Goal: Book appointment/travel/reservation

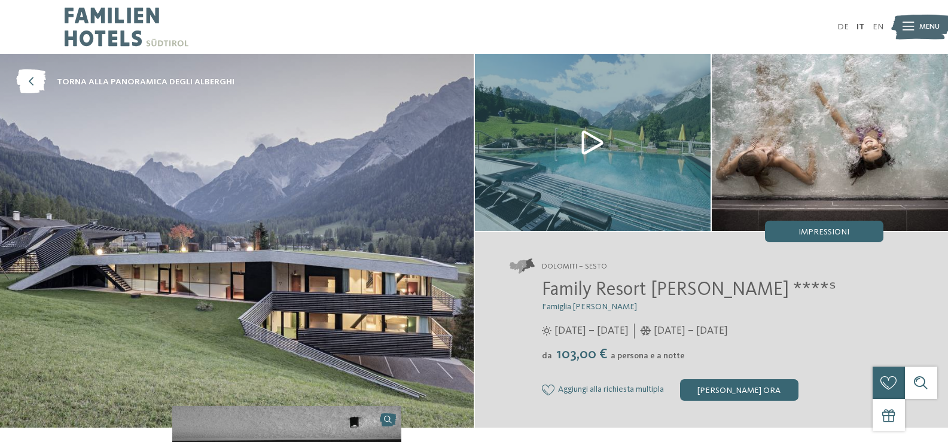
click at [262, 27] on div at bounding box center [269, 27] width 409 height 54
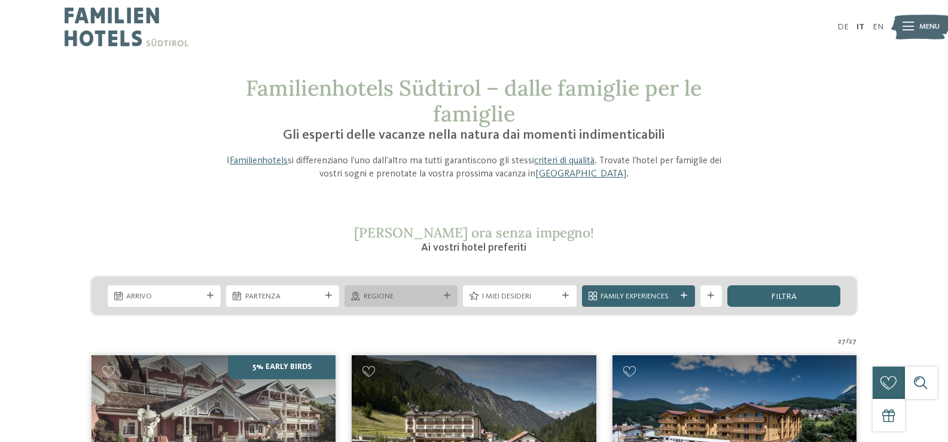
click at [421, 294] on span "Regione" at bounding box center [401, 296] width 75 height 11
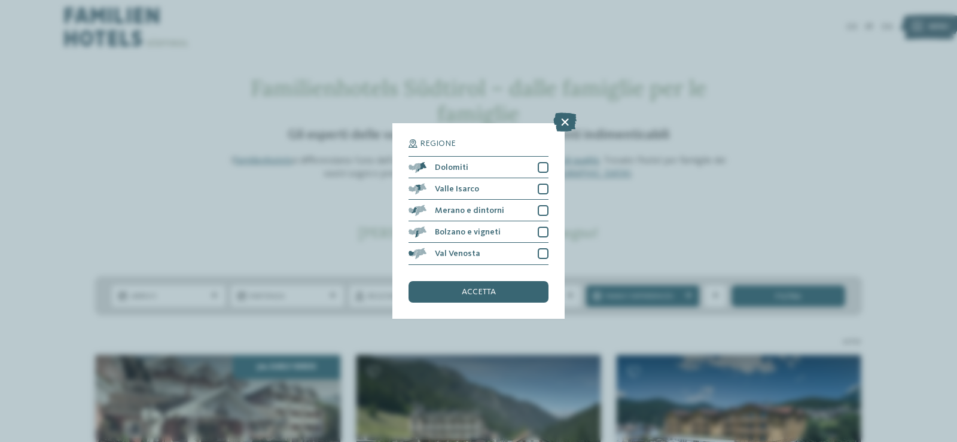
click at [263, 249] on div "Regione Dolomiti" at bounding box center [478, 221] width 957 height 442
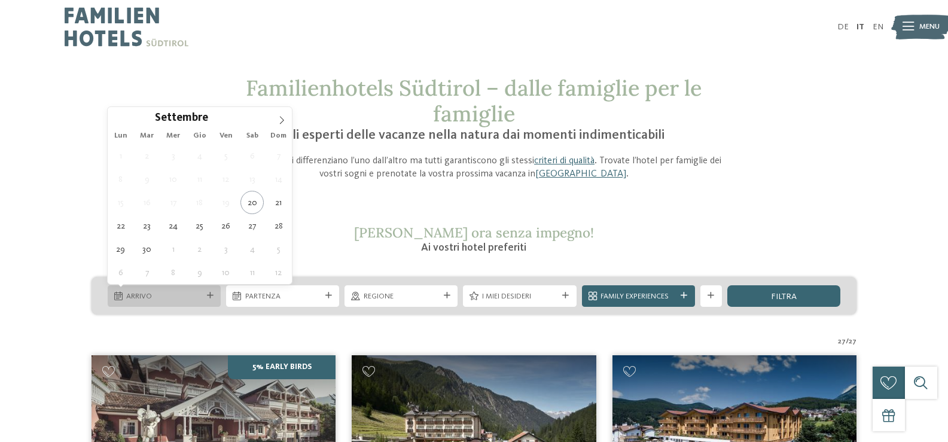
click at [219, 297] on div "Arrivo" at bounding box center [164, 296] width 113 height 22
click at [282, 117] on icon at bounding box center [281, 120] width 8 height 8
type input "****"
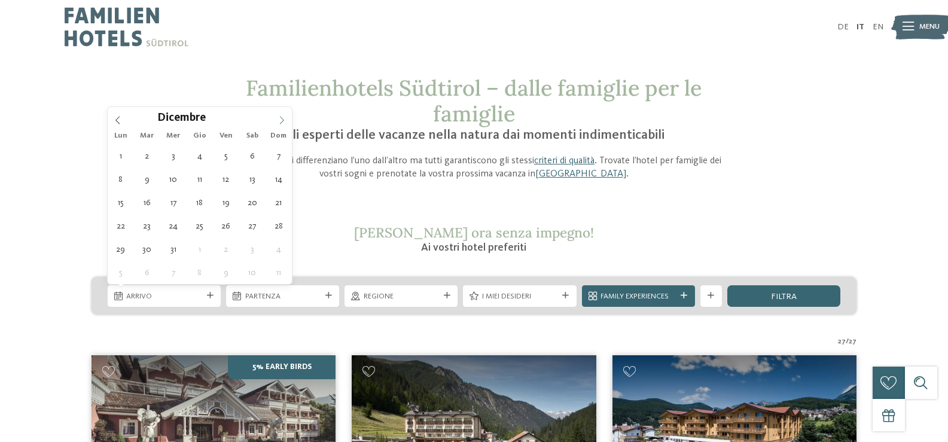
click at [282, 117] on icon at bounding box center [281, 120] width 8 height 8
click at [260, 165] on div "29 30 31 1 2 3 4 5 6 7 8 9 10 11 12 13 14 15 16 17 18 19 20 21 22 23 24 25 26 2…" at bounding box center [200, 214] width 184 height 140
type div "03.01.2026"
type input "****"
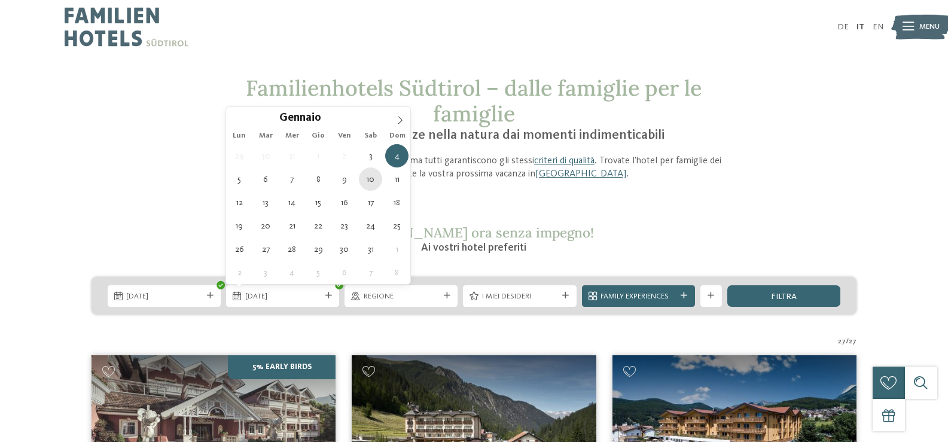
type div "10.01.2026"
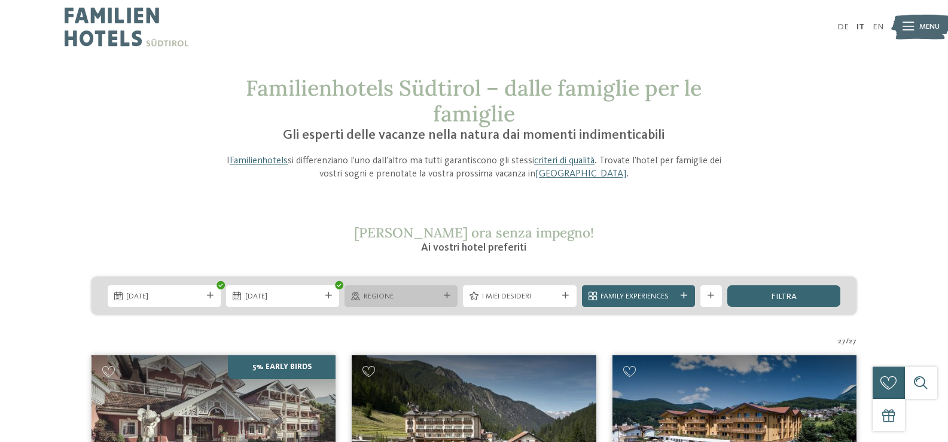
click at [400, 306] on div "Regione" at bounding box center [400, 296] width 113 height 22
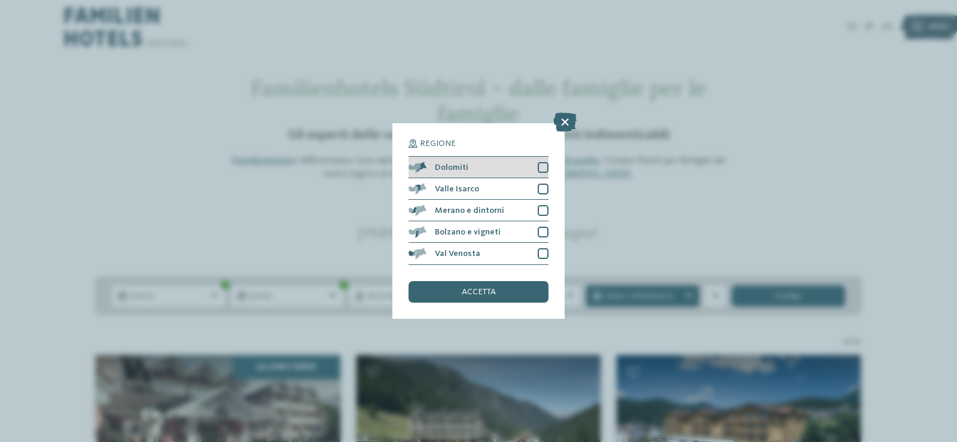
click at [544, 163] on div at bounding box center [543, 167] width 11 height 11
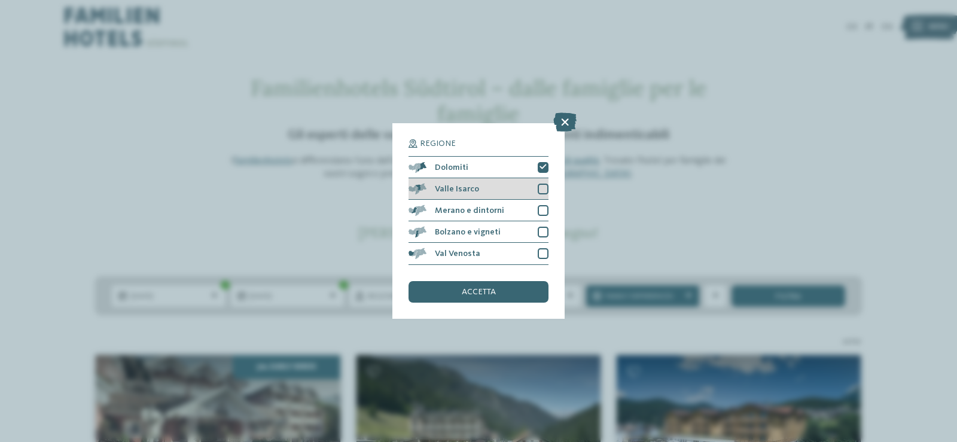
click at [542, 188] on div at bounding box center [543, 189] width 11 height 11
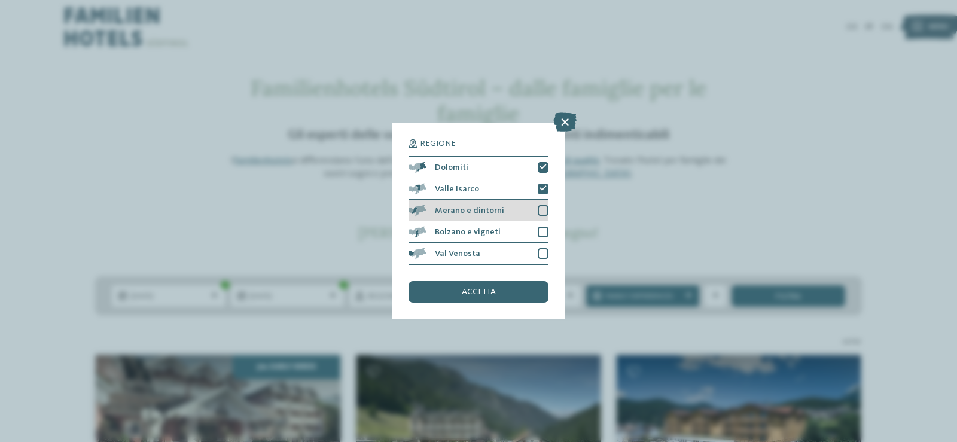
click at [539, 211] on div at bounding box center [543, 210] width 11 height 11
click at [545, 234] on div at bounding box center [543, 232] width 11 height 11
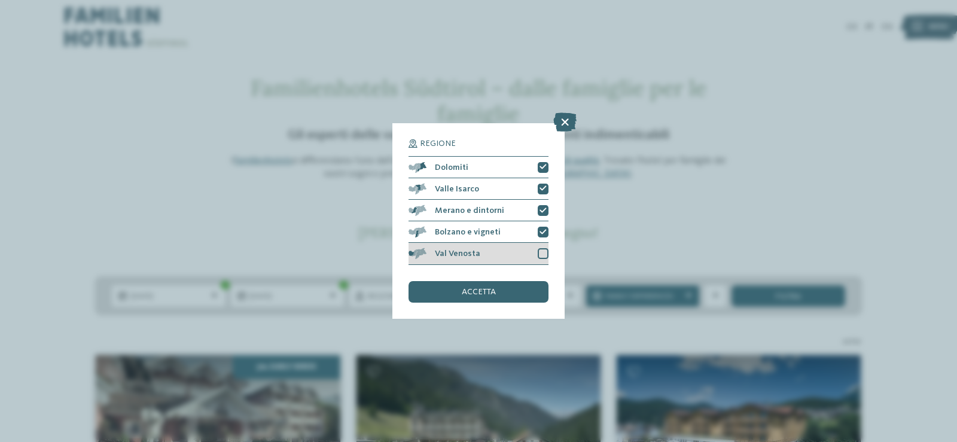
click at [541, 251] on div at bounding box center [543, 253] width 11 height 11
click at [523, 284] on div "accetta" at bounding box center [478, 292] width 140 height 22
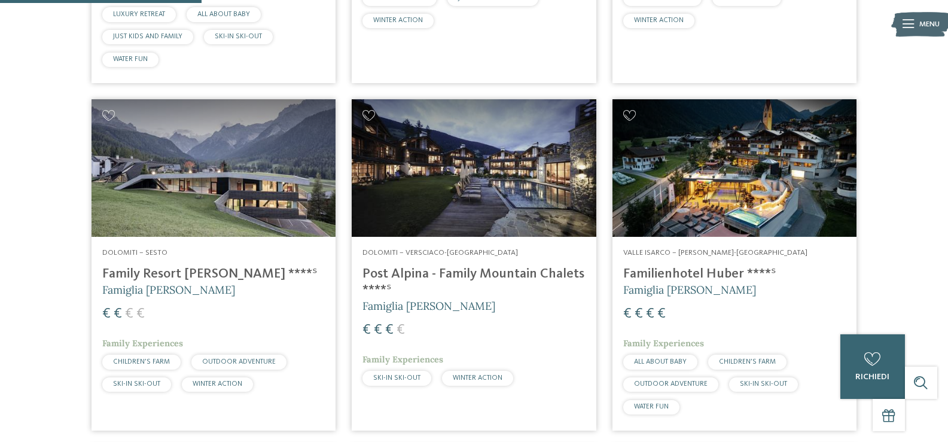
scroll to position [508, 0]
